Goal: Information Seeking & Learning: Get advice/opinions

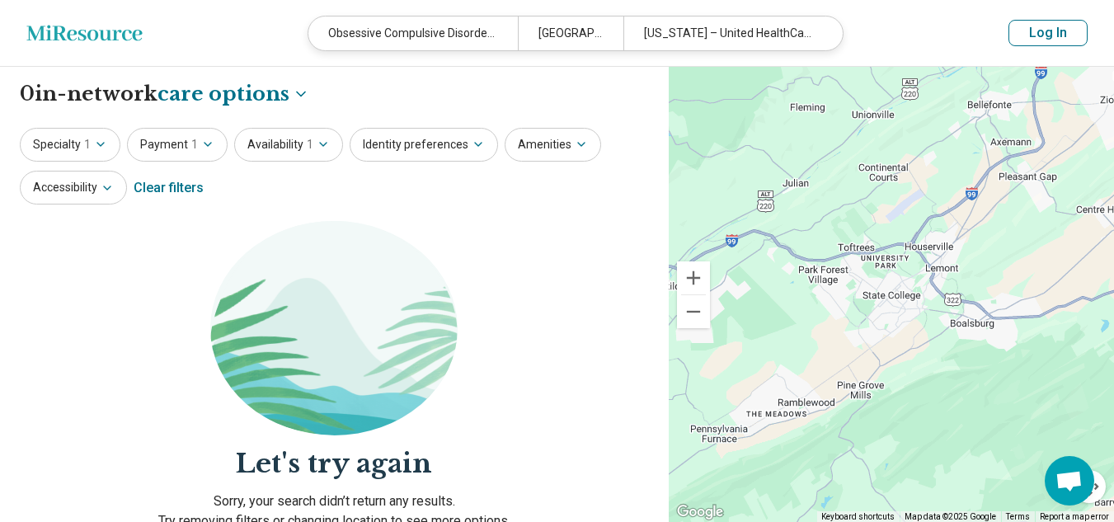
select select "***"
click at [747, 30] on div "[US_STATE] – United HealthCare" at bounding box center [727, 33] width 209 height 34
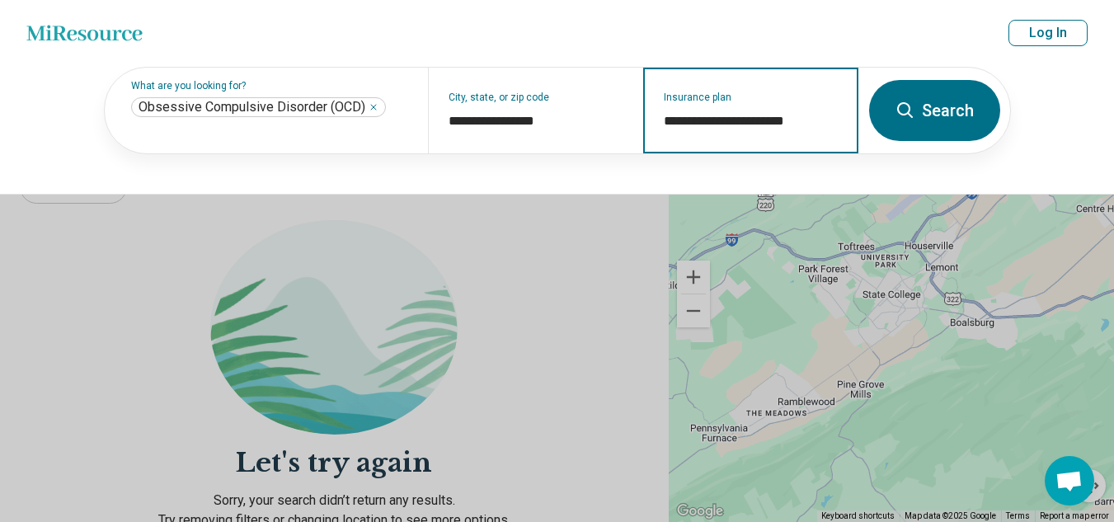
click at [762, 118] on input "**********" at bounding box center [751, 121] width 175 height 20
drag, startPoint x: 822, startPoint y: 124, endPoint x: 618, endPoint y: 118, distance: 204.6
click at [640, 121] on div "**********" at bounding box center [482, 111] width 755 height 86
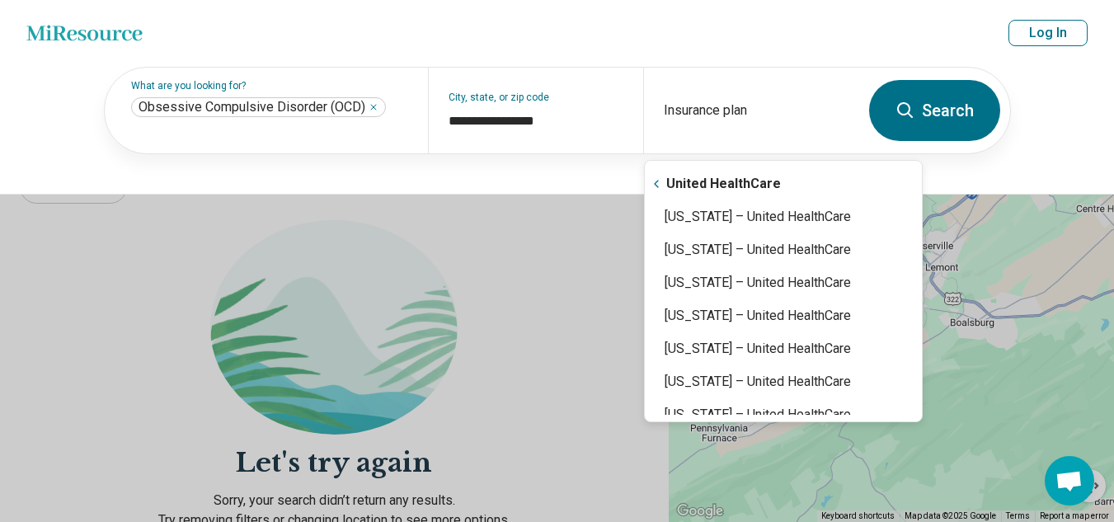
click at [944, 111] on button "Search" at bounding box center [934, 110] width 131 height 61
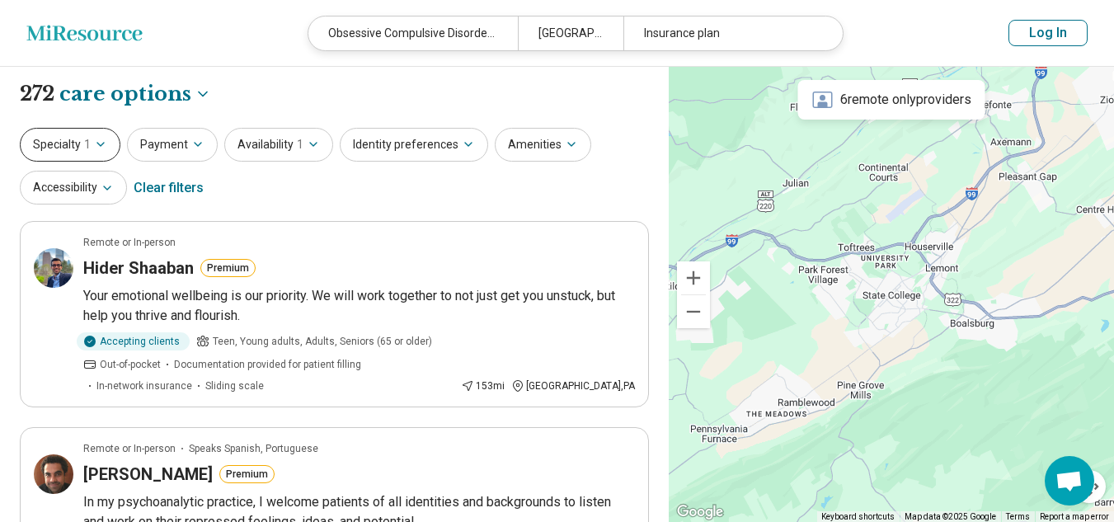
click at [107, 141] on button "Specialty 1" at bounding box center [70, 145] width 101 height 34
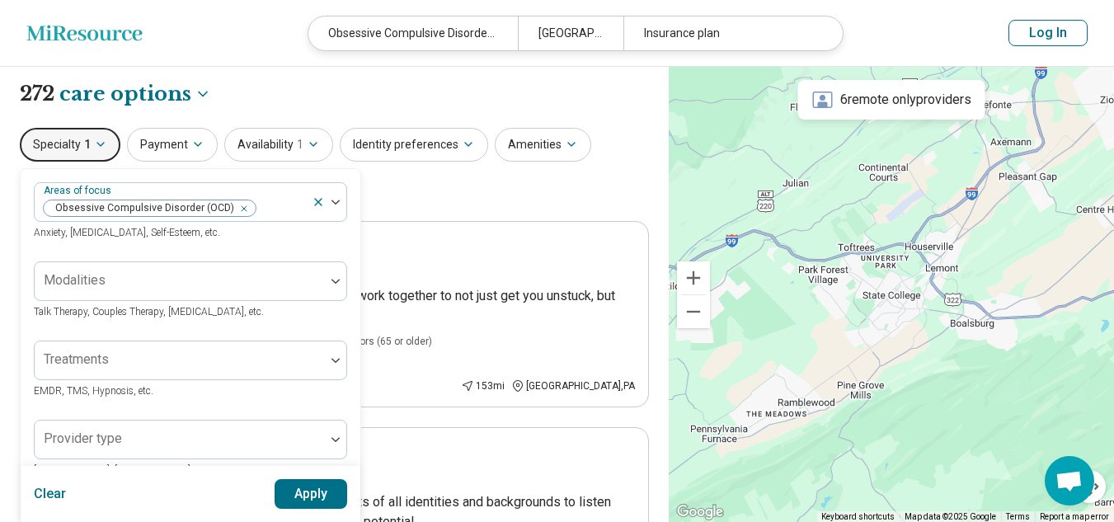
click at [107, 141] on button "Specialty 1" at bounding box center [70, 145] width 101 height 34
click at [430, 181] on div "Specialty 1 Areas of focus [MEDICAL_DATA] (OCD) Anxiety, [MEDICAL_DATA], Self-E…" at bounding box center [334, 168] width 629 height 80
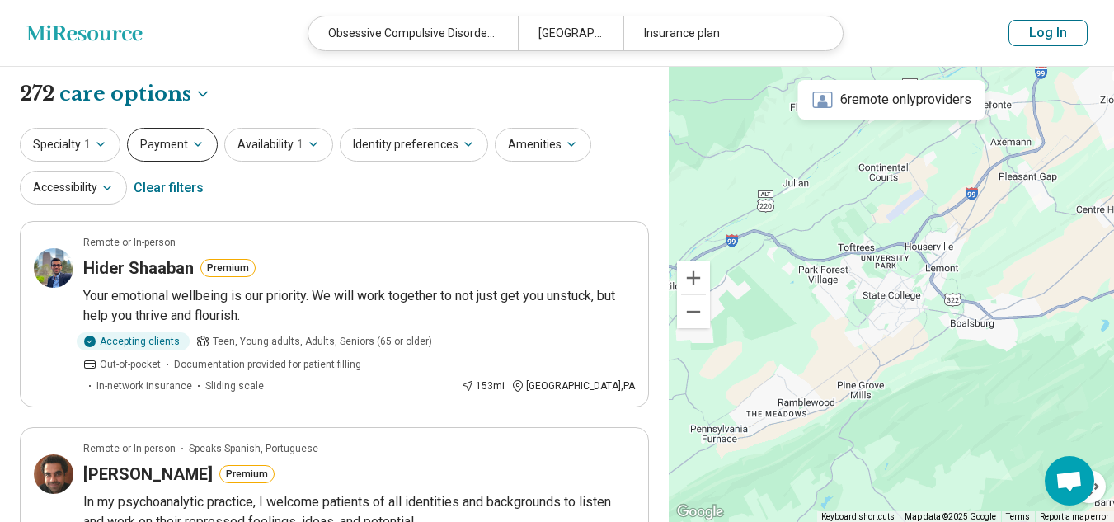
click at [155, 139] on button "Payment" at bounding box center [172, 145] width 91 height 34
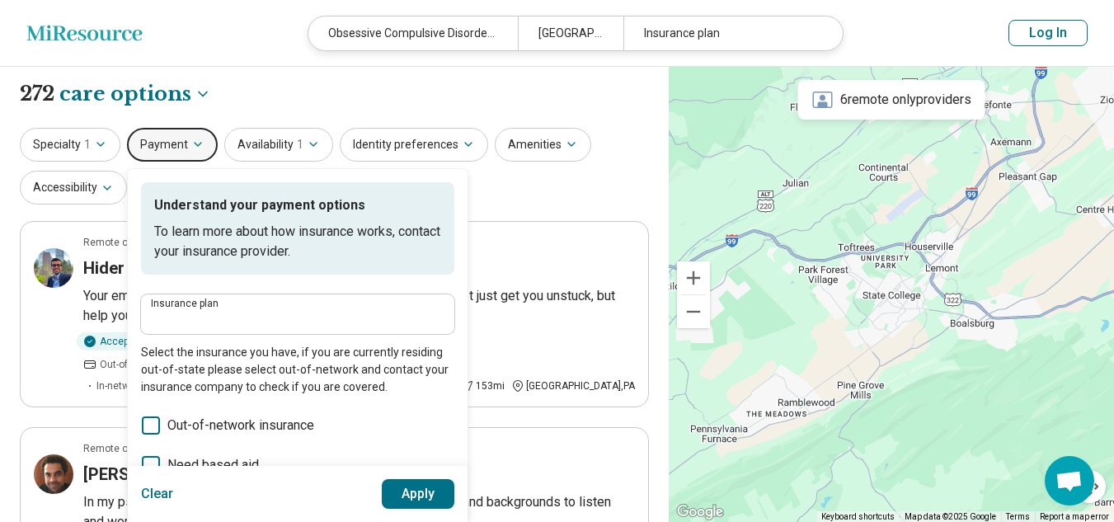
click at [537, 184] on div "Specialty 1 Payment Understand your payment options To learn more about how ins…" at bounding box center [334, 168] width 629 height 80
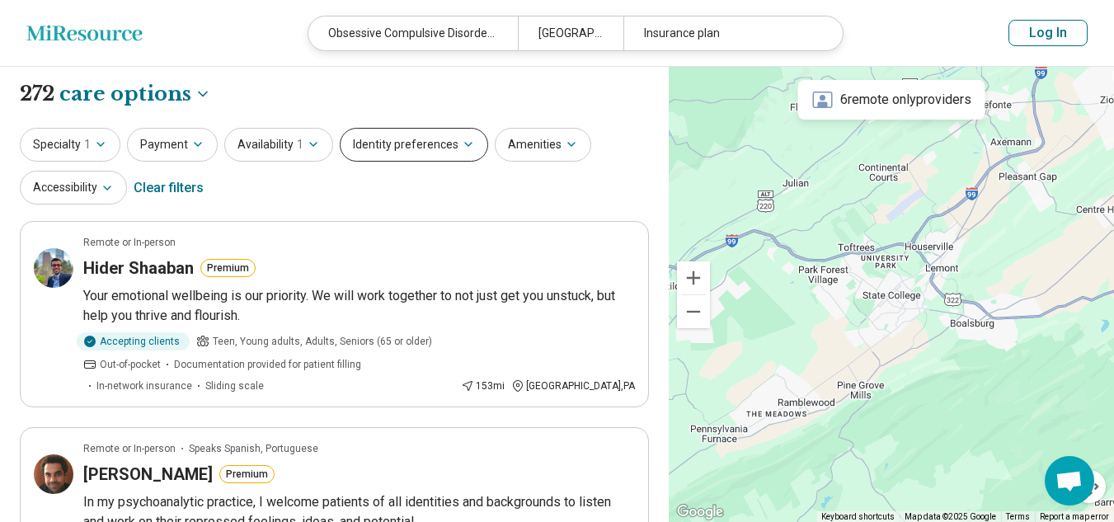
click at [430, 143] on button "Identity preferences" at bounding box center [414, 145] width 148 height 34
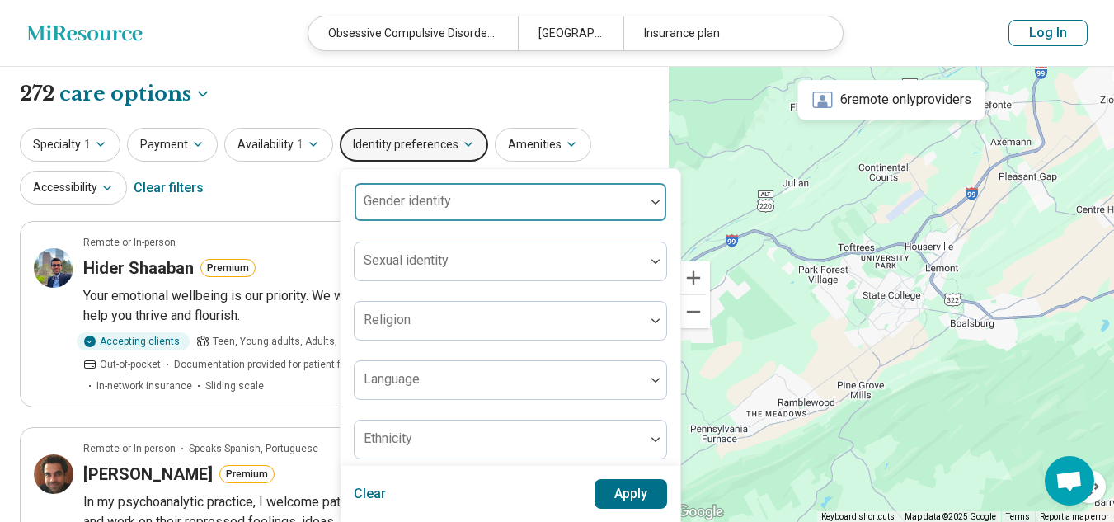
click at [440, 202] on div "Gender identity" at bounding box center [510, 202] width 313 height 40
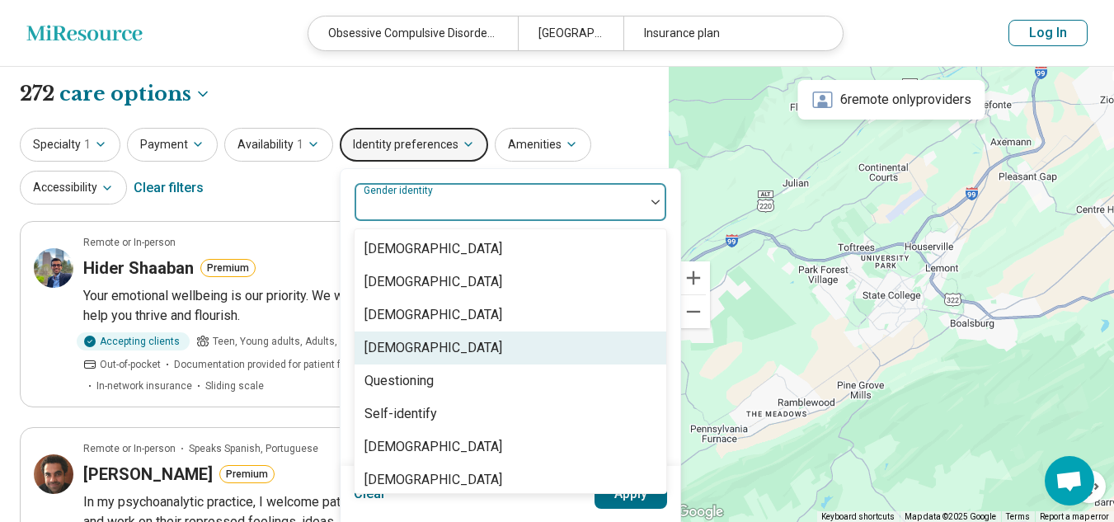
scroll to position [7, 0]
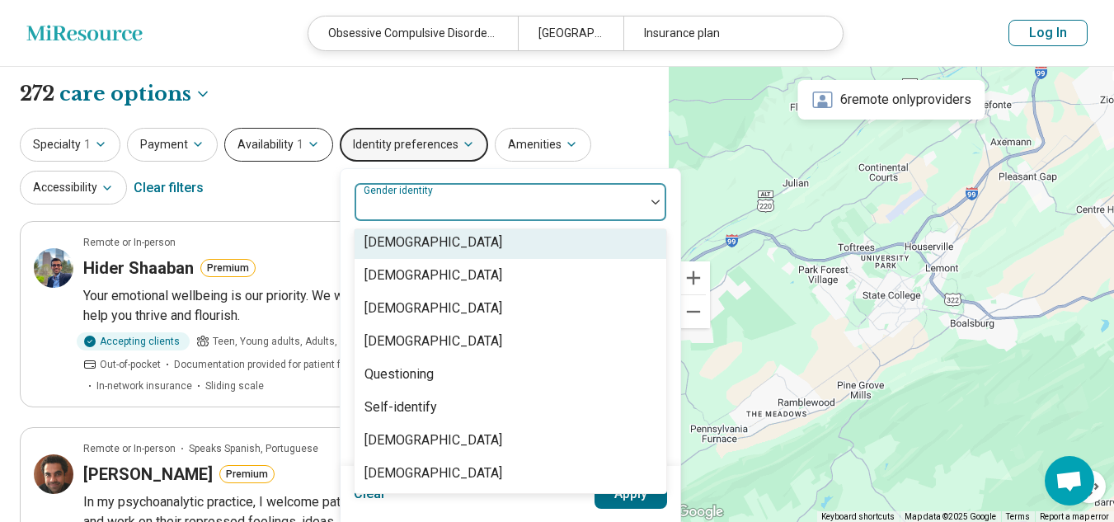
click at [256, 138] on button "Availability 1" at bounding box center [278, 145] width 109 height 34
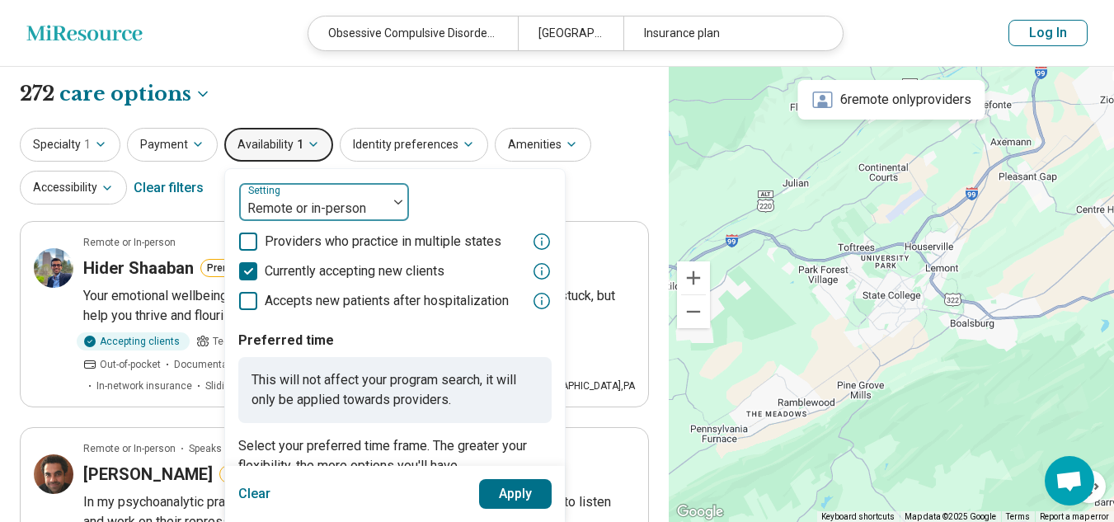
click at [292, 207] on div at bounding box center [313, 208] width 135 height 23
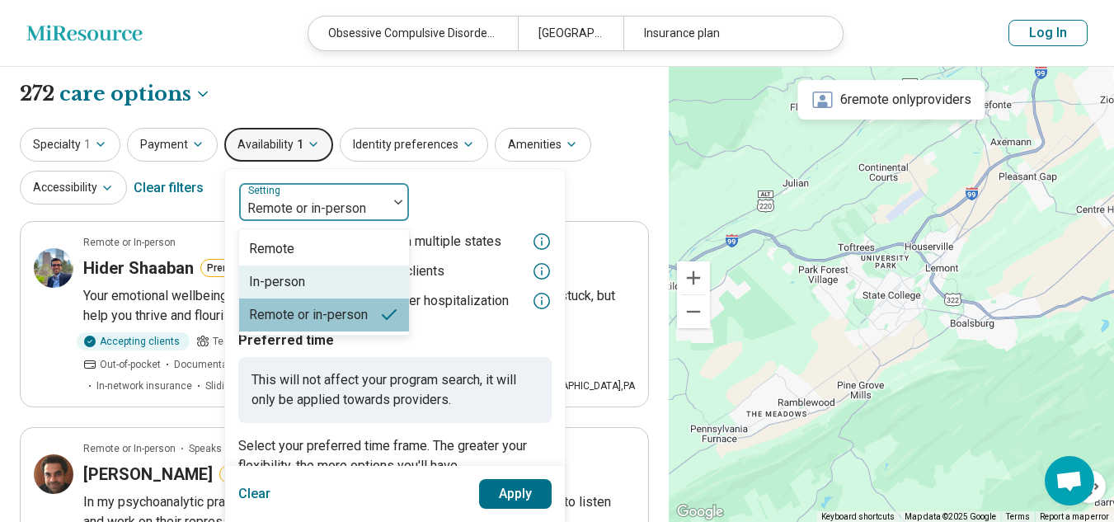
click at [284, 280] on div "In-person" at bounding box center [277, 282] width 56 height 20
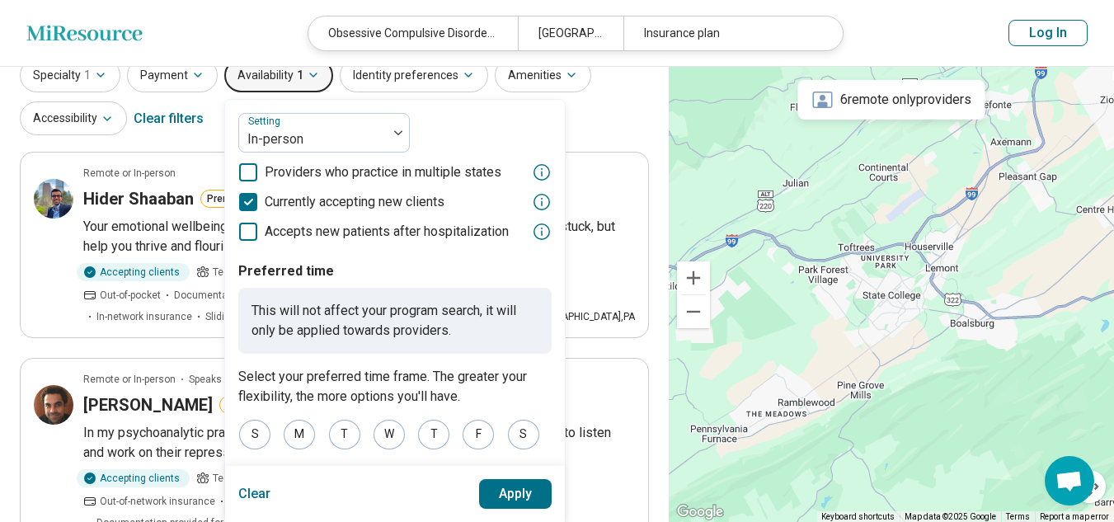
scroll to position [165, 0]
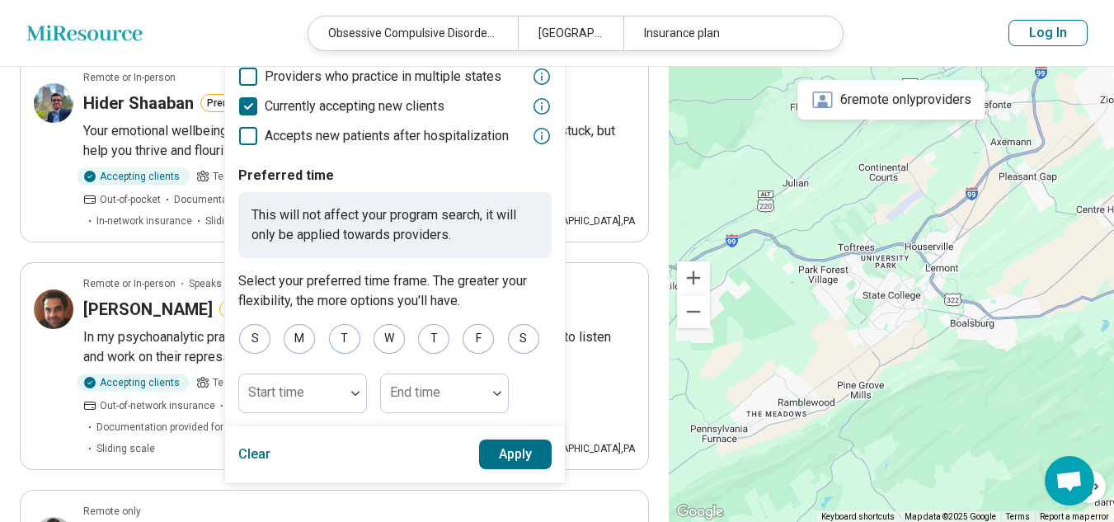
click at [498, 455] on button "Apply" at bounding box center [515, 455] width 73 height 30
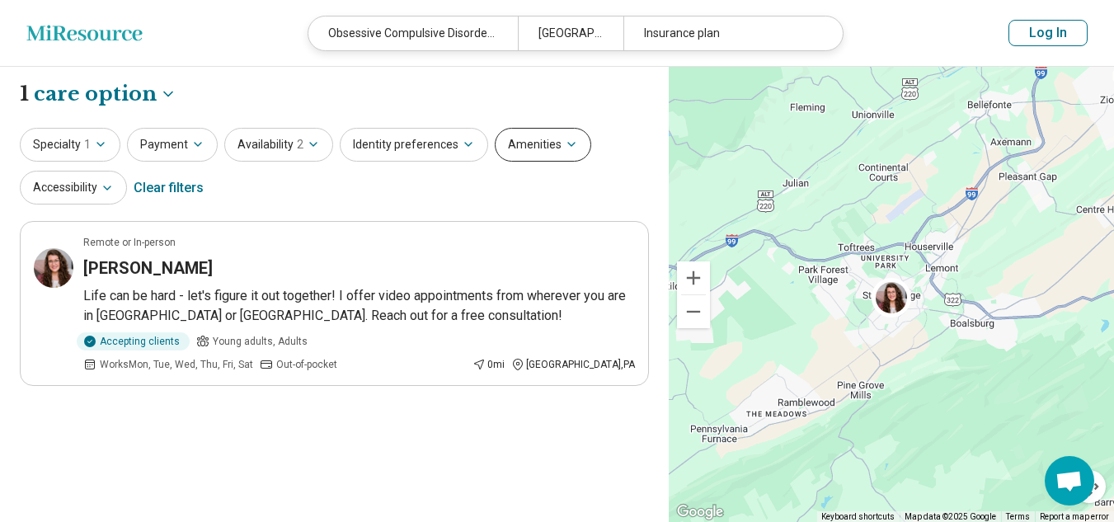
click at [513, 149] on button "Amenities" at bounding box center [543, 145] width 96 height 34
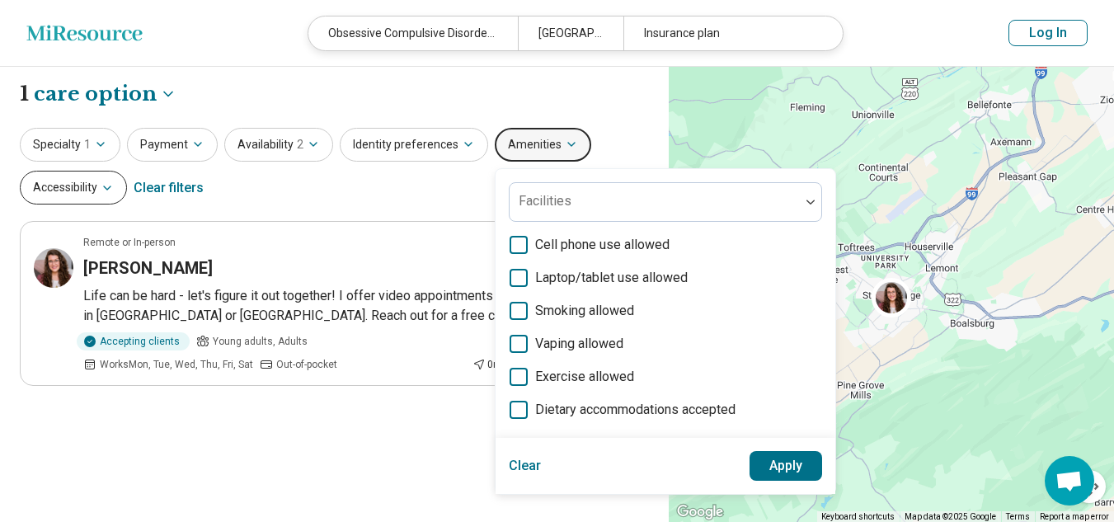
click at [65, 180] on button "Accessibility" at bounding box center [73, 188] width 107 height 34
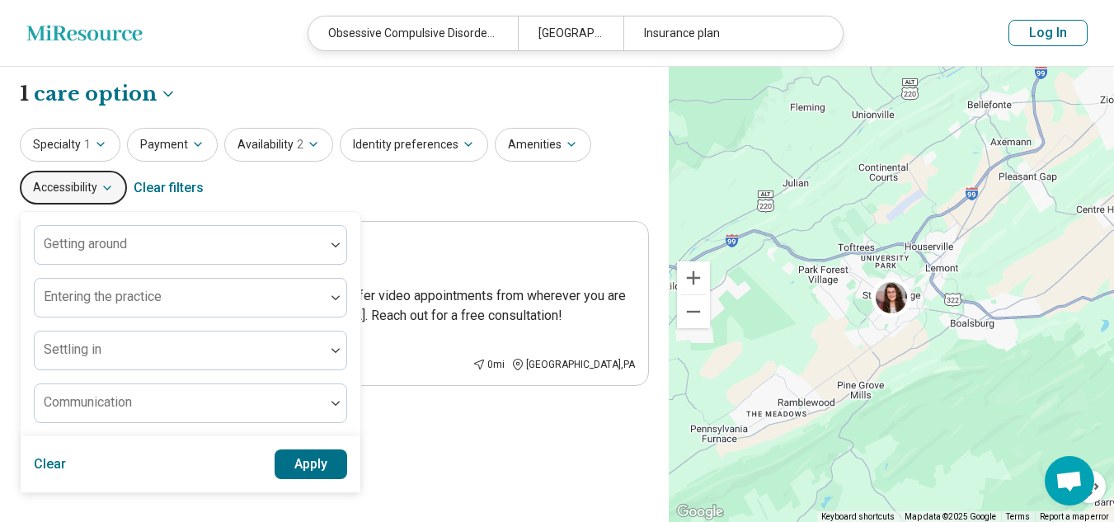
click at [65, 180] on button "Accessibility" at bounding box center [73, 188] width 107 height 34
click at [398, 135] on button "Identity preferences" at bounding box center [414, 145] width 148 height 34
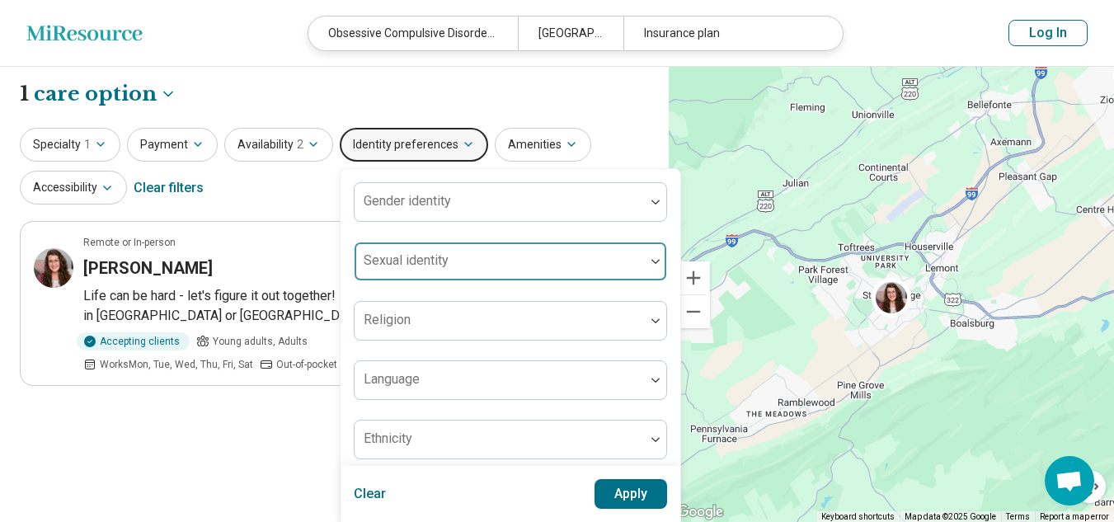
click at [440, 250] on div at bounding box center [500, 261] width 290 height 36
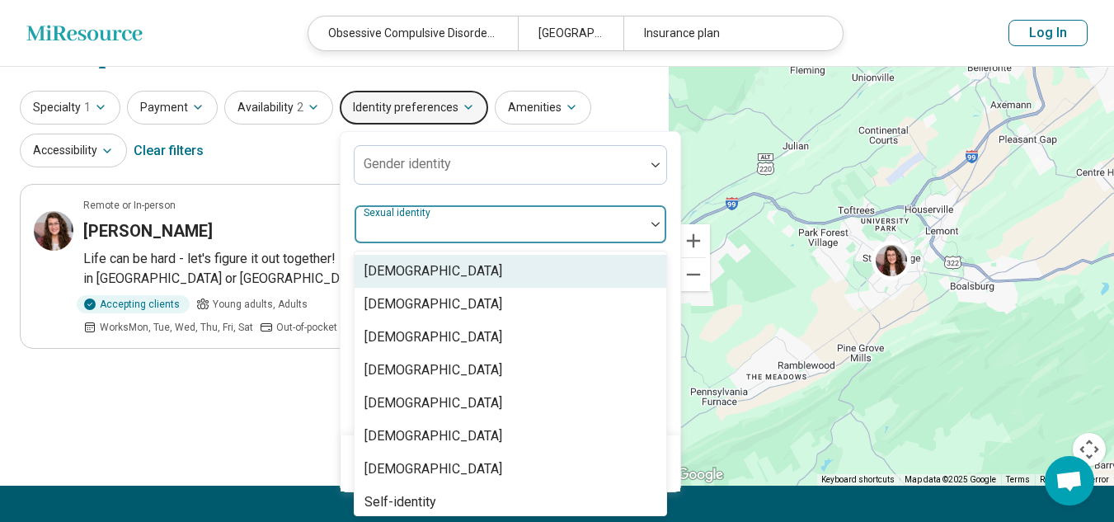
scroll to position [38, 0]
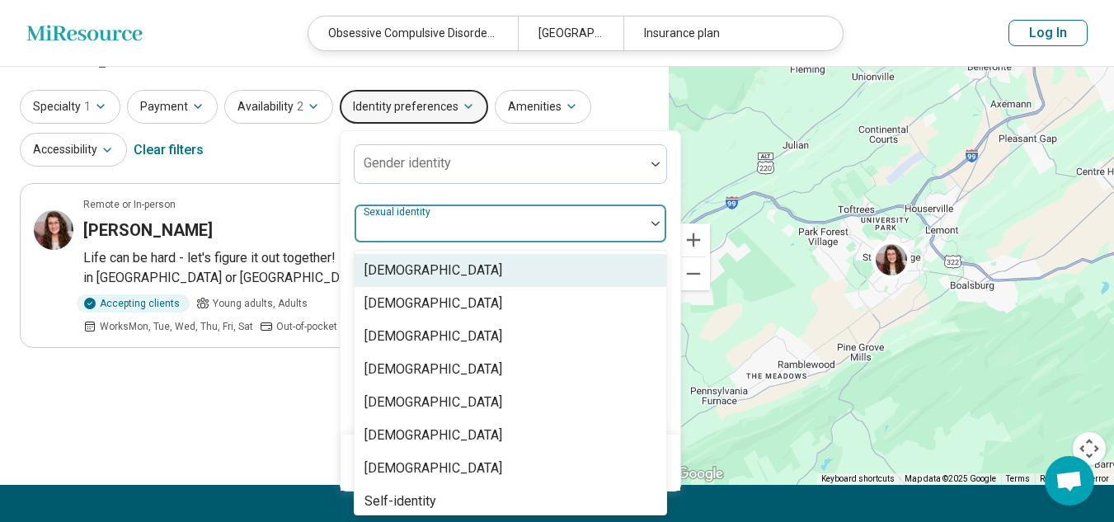
click at [341, 199] on div "Gender identity 8 results available. Use Up and Down to choose options, press E…" at bounding box center [511, 282] width 340 height 303
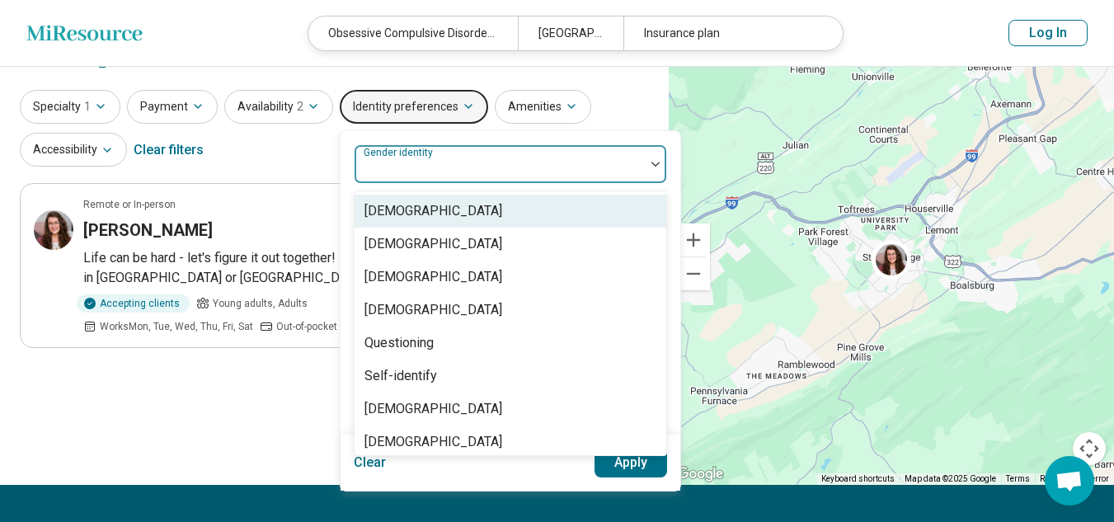
click at [421, 155] on label "Gender identity" at bounding box center [400, 153] width 73 height 12
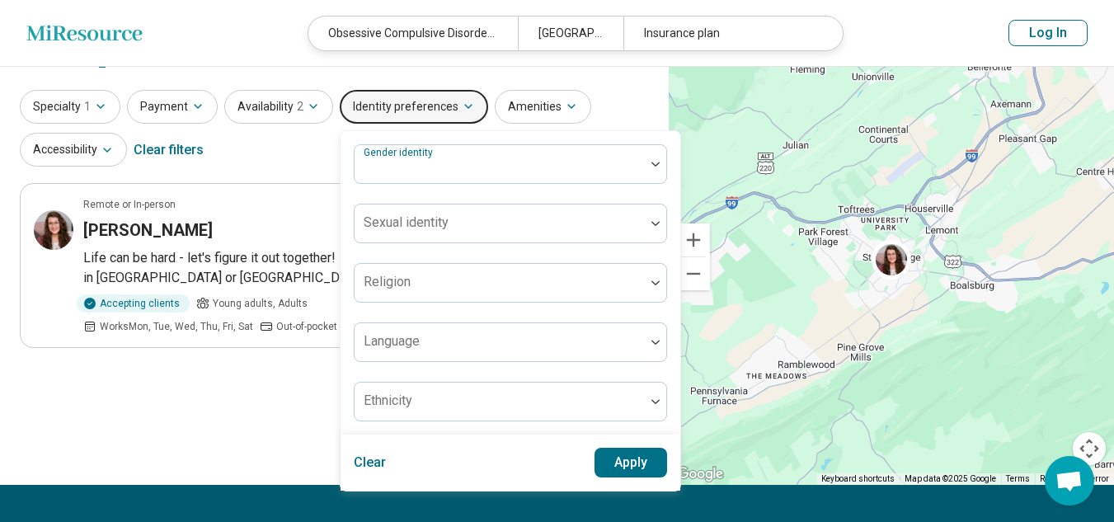
click at [444, 97] on button "Identity preferences" at bounding box center [414, 107] width 148 height 34
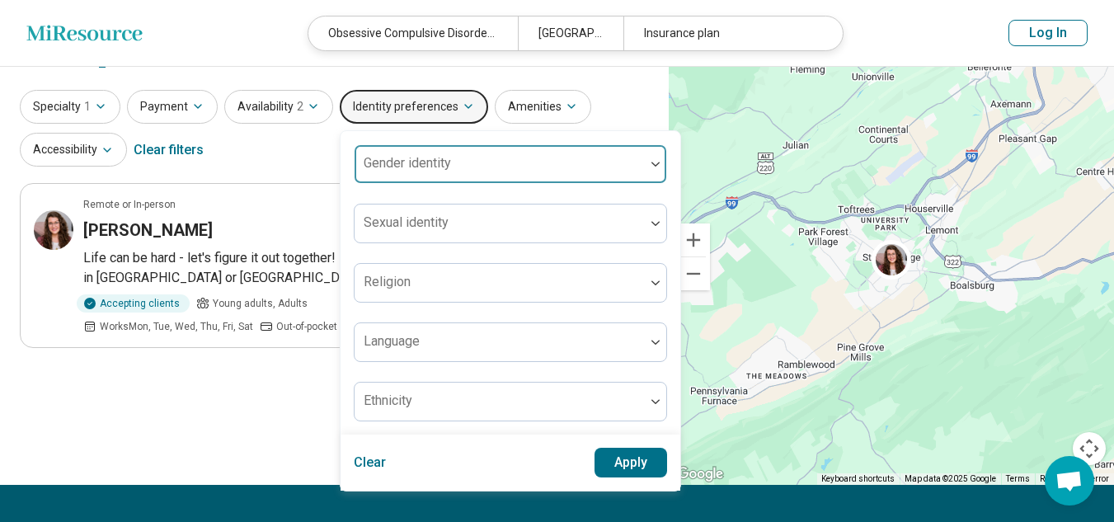
click at [447, 174] on div at bounding box center [499, 170] width 277 height 23
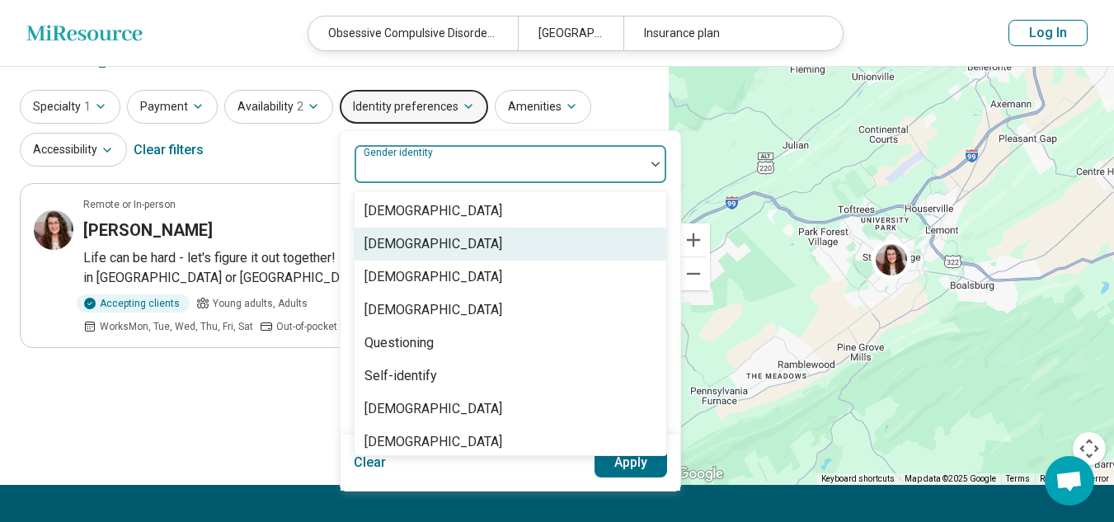
click at [444, 244] on div "[DEMOGRAPHIC_DATA]" at bounding box center [434, 244] width 138 height 20
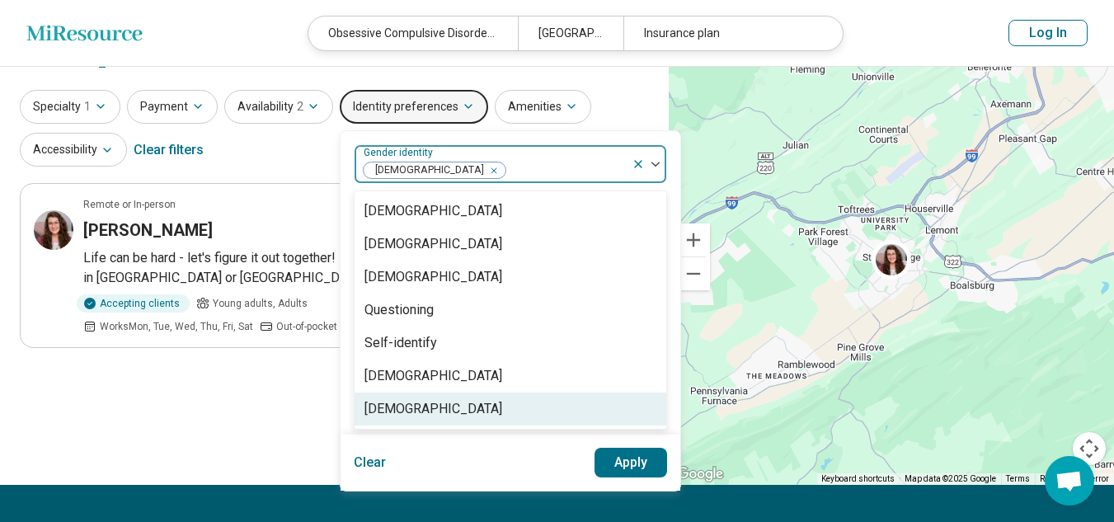
click at [619, 467] on button "Apply" at bounding box center [631, 463] width 73 height 30
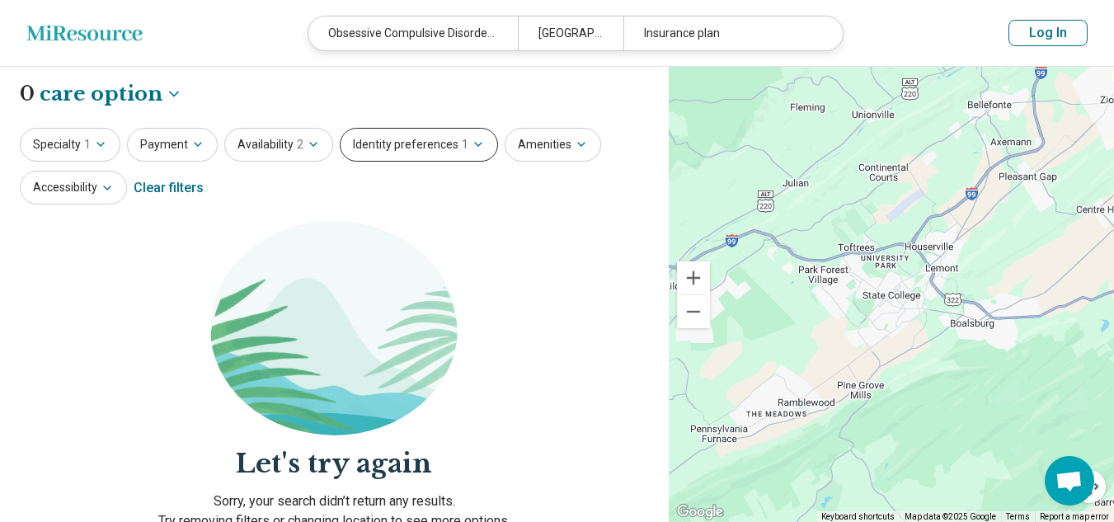
click at [449, 140] on button "Identity preferences 1" at bounding box center [419, 145] width 158 height 34
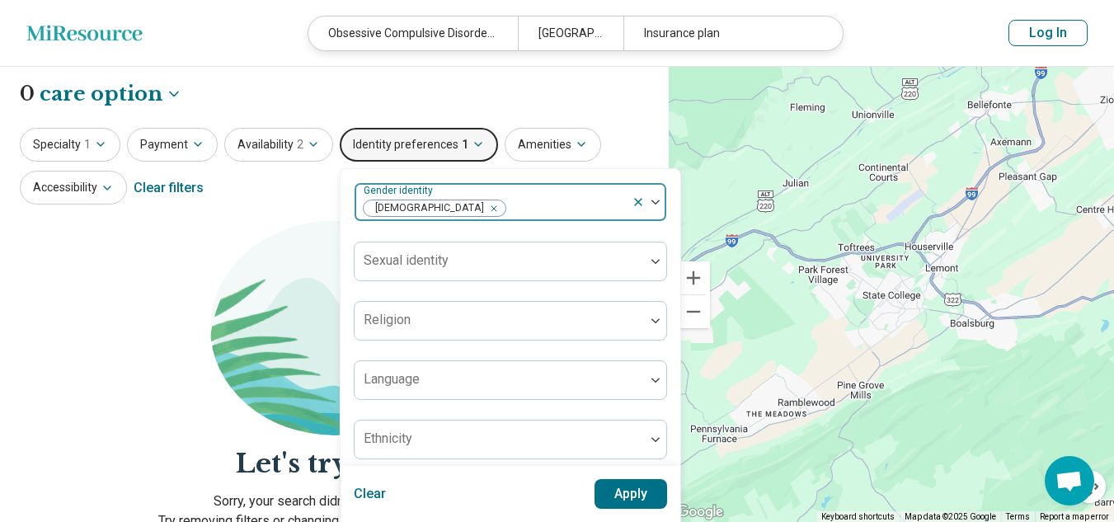
click at [632, 206] on icon at bounding box center [638, 201] width 13 height 13
click at [632, 494] on button "Apply" at bounding box center [631, 494] width 73 height 30
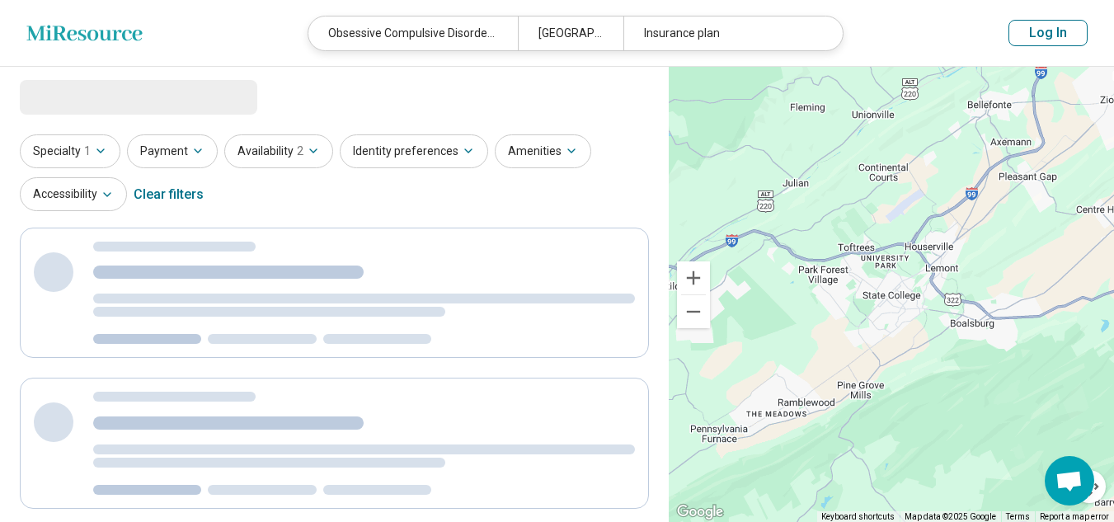
select select "***"
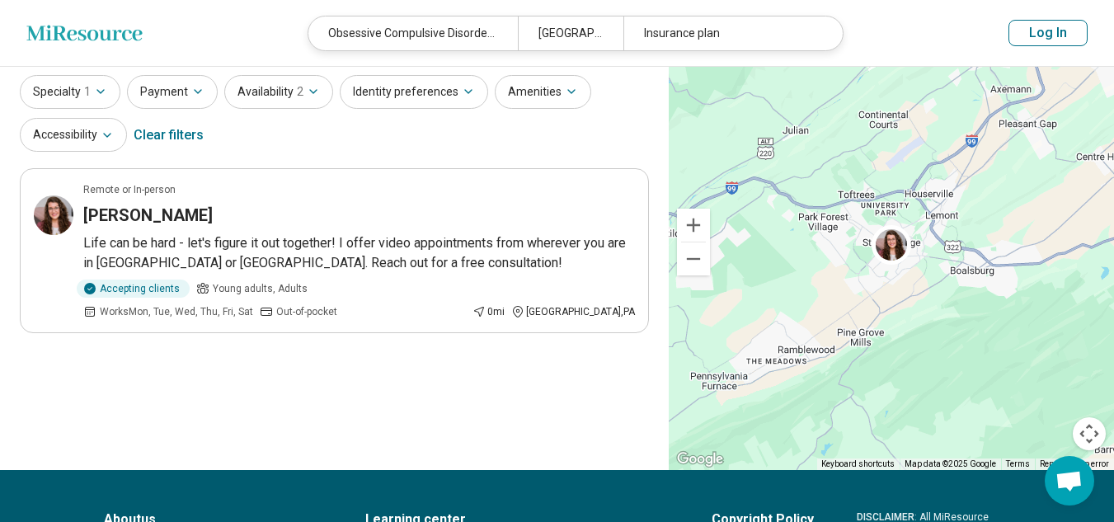
scroll to position [82, 0]
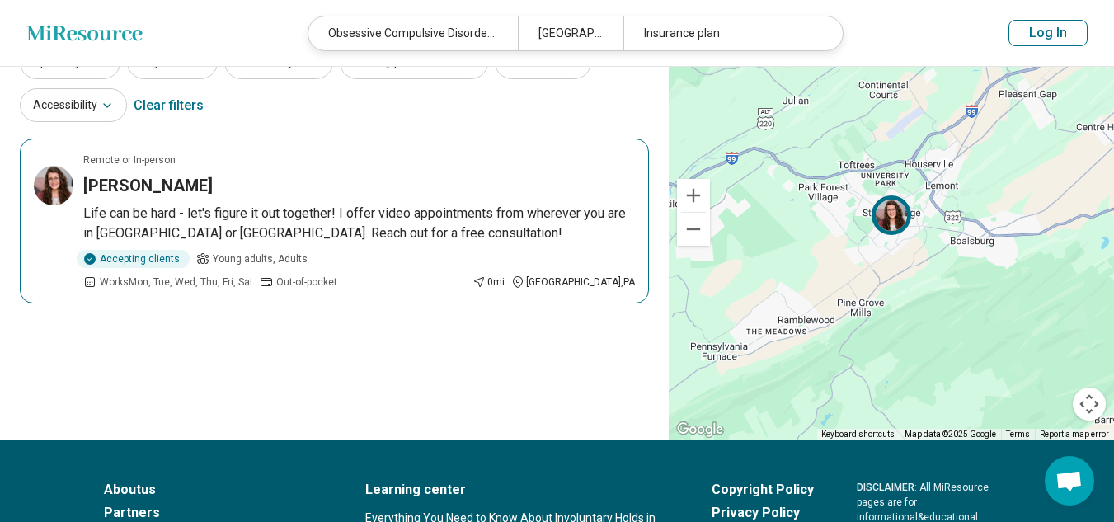
click at [200, 177] on h3 "[PERSON_NAME]" at bounding box center [147, 185] width 129 height 23
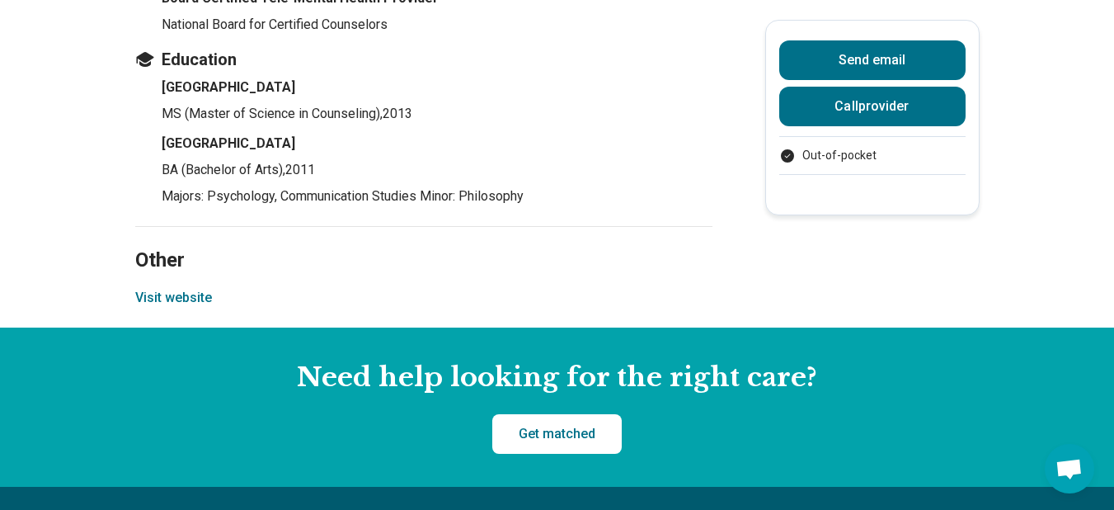
scroll to position [1649, 0]
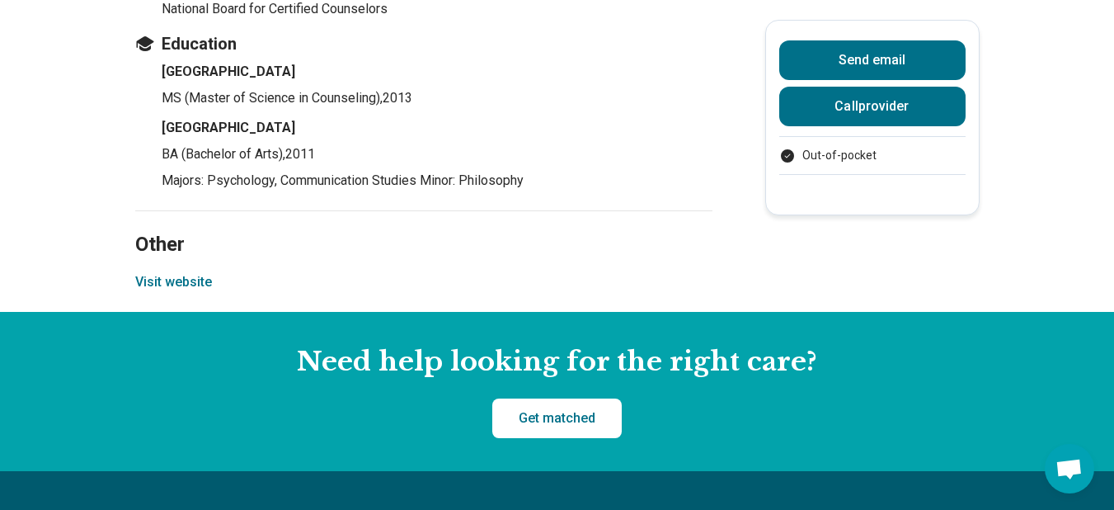
click at [186, 272] on button "Visit website" at bounding box center [173, 282] width 77 height 20
